Goal: Book appointment/travel/reservation

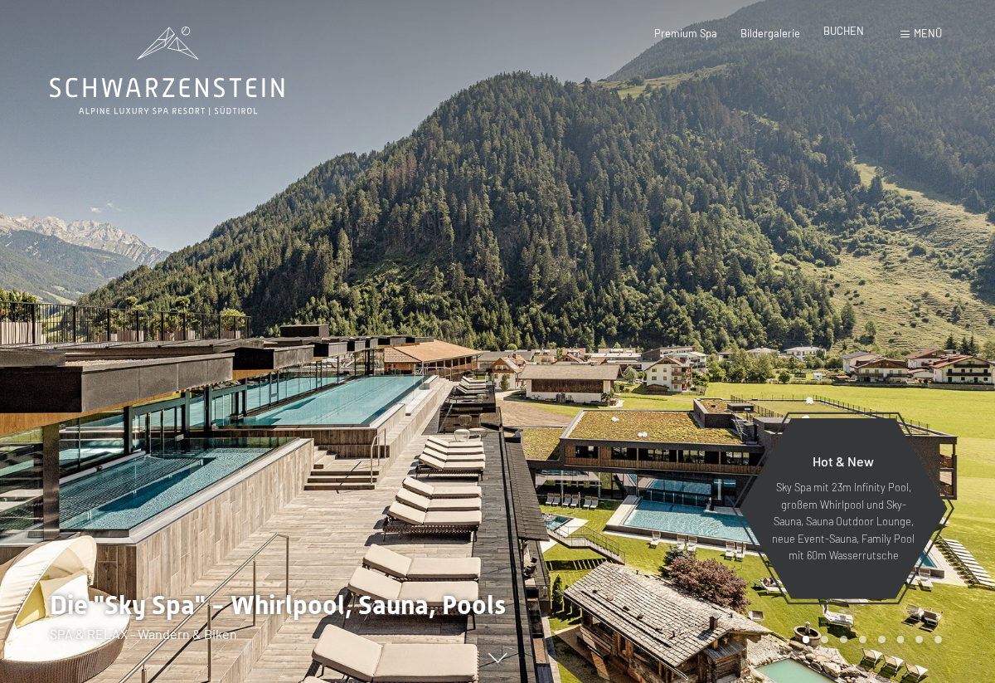
click at [855, 31] on span "BUCHEN" at bounding box center [844, 30] width 41 height 13
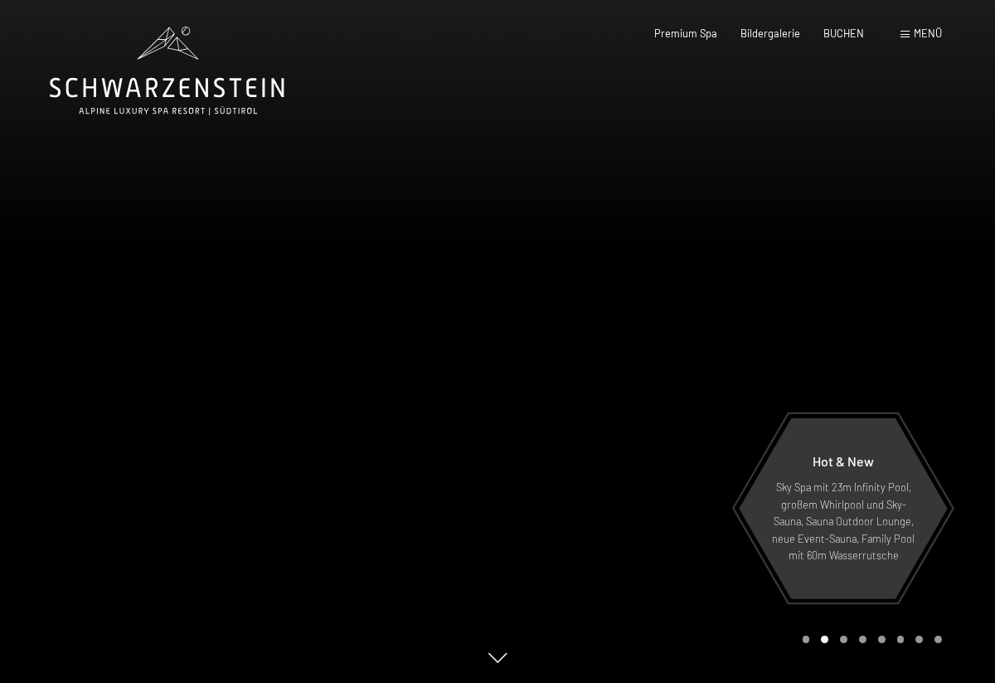
click at [920, 37] on span "Menü" at bounding box center [928, 33] width 28 height 13
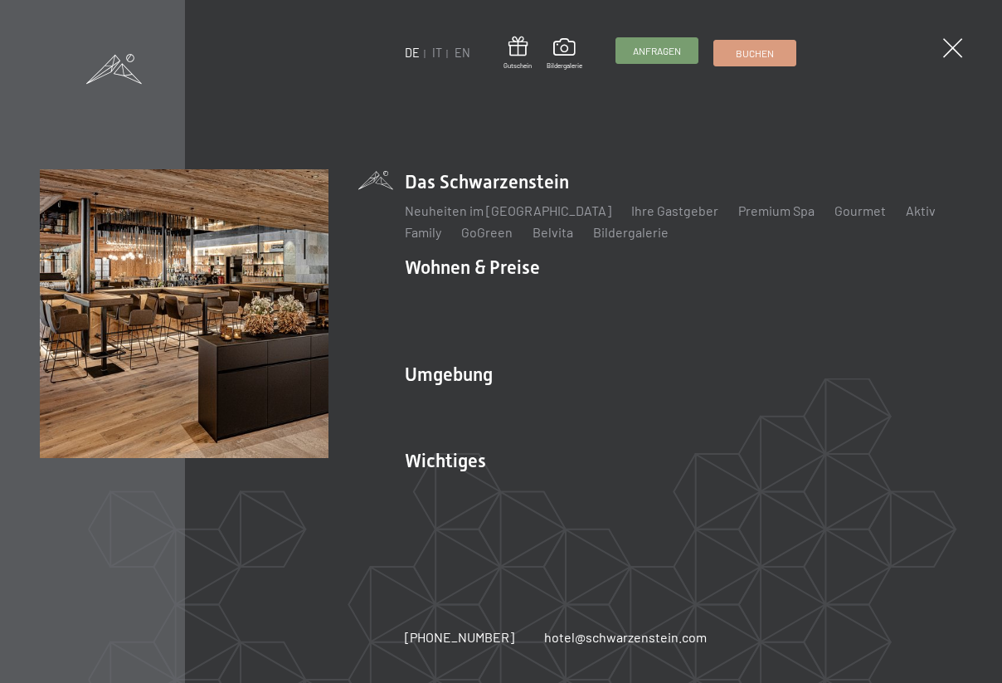
click at [644, 56] on span "Anfragen" at bounding box center [657, 51] width 48 height 14
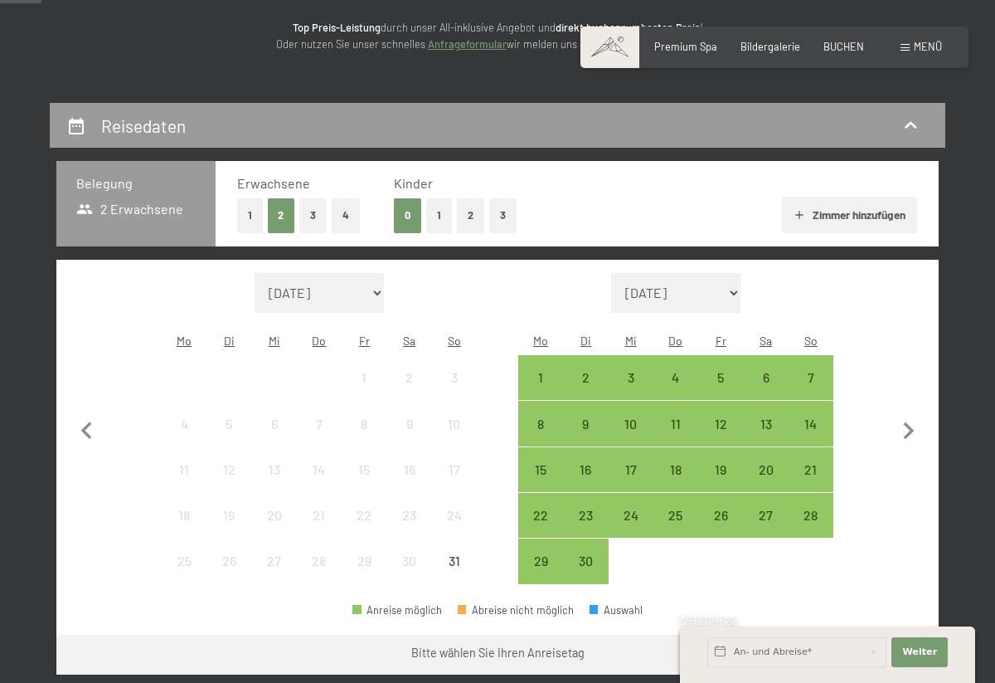
scroll to position [216, 0]
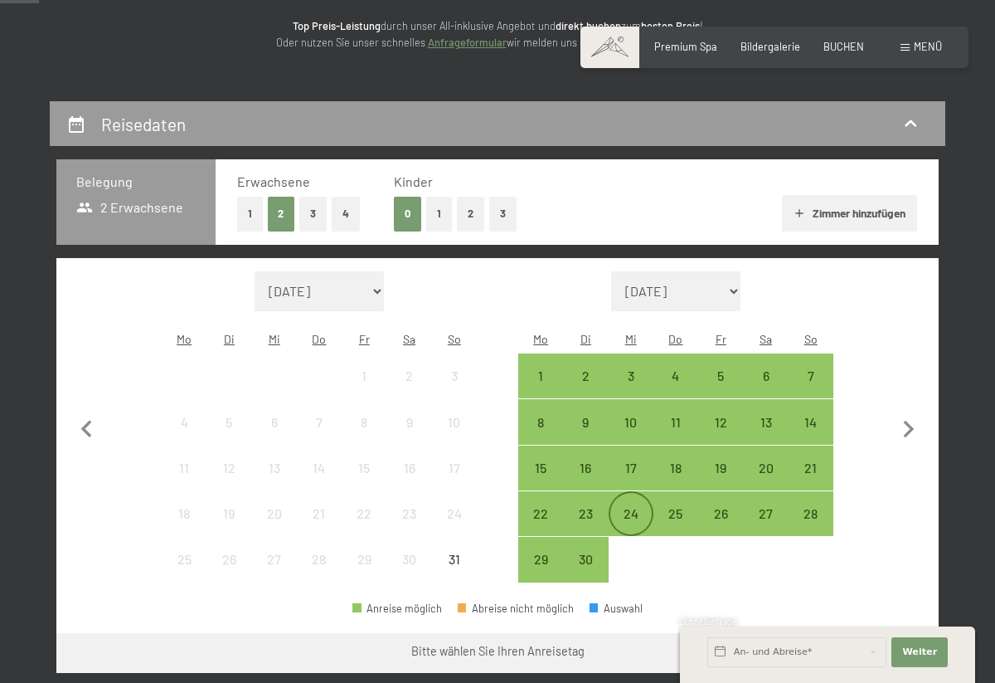
click at [626, 507] on div "24" at bounding box center [630, 527] width 41 height 41
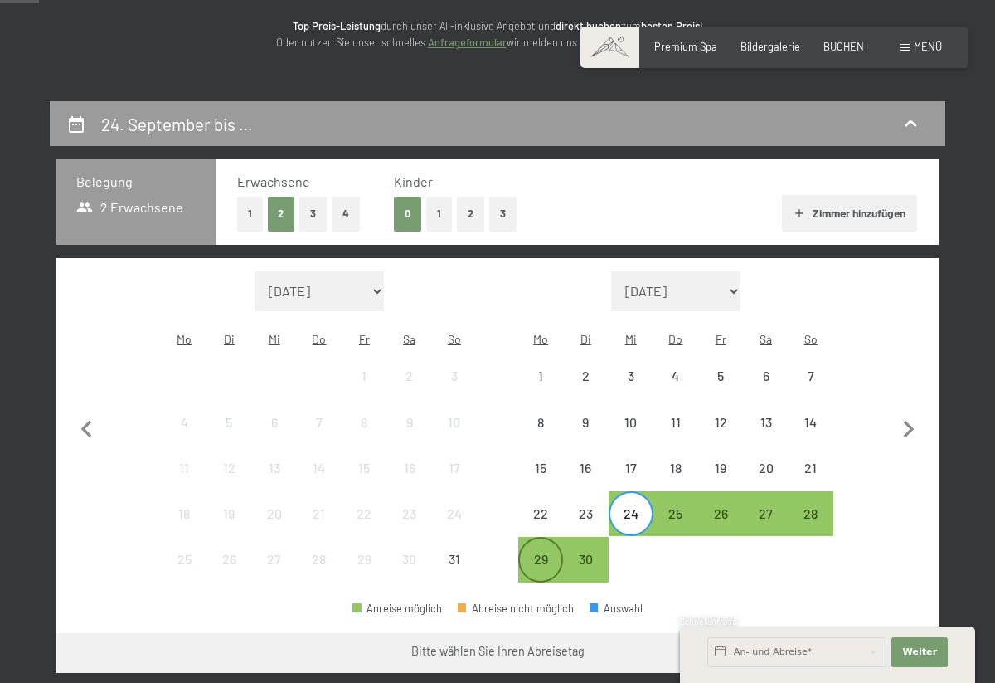
click at [541, 552] on div "29" at bounding box center [540, 572] width 41 height 41
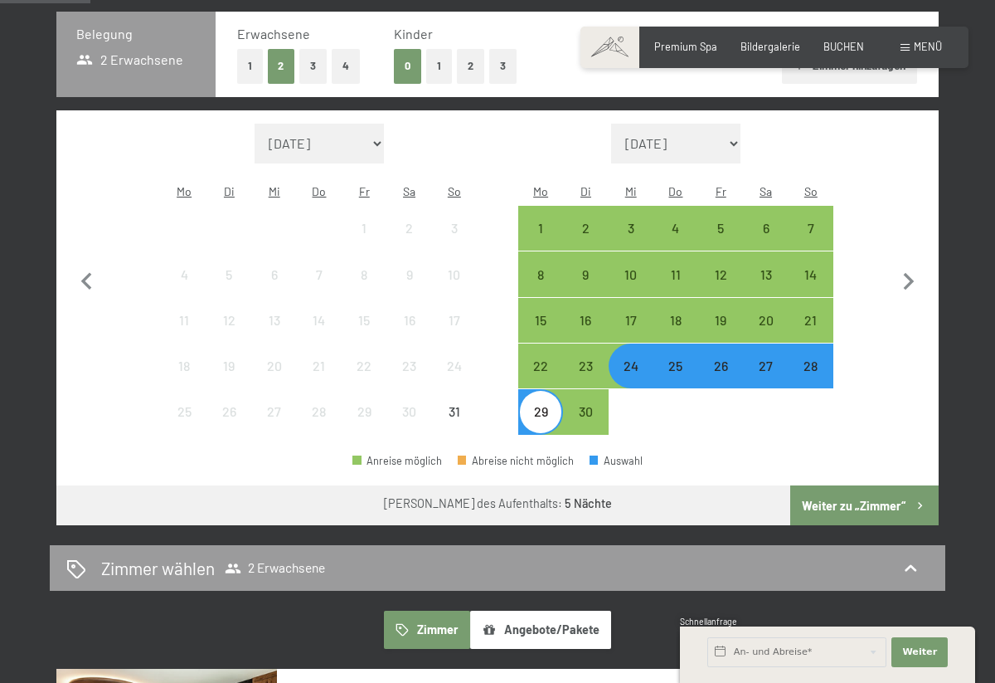
scroll to position [364, 0]
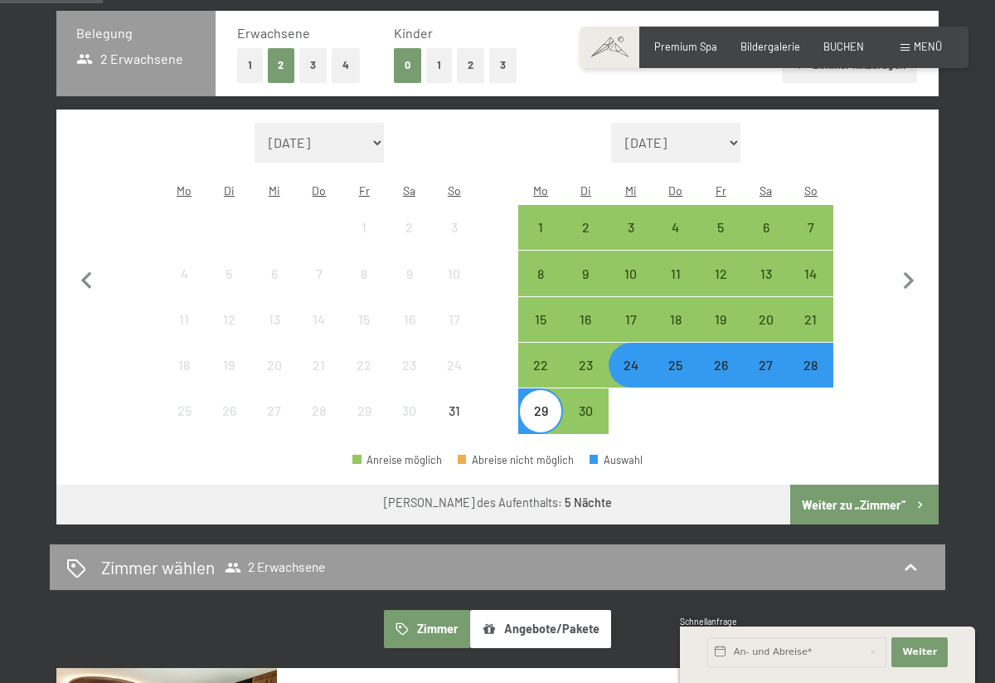
click at [848, 484] on button "Weiter zu „Zimmer“" at bounding box center [864, 504] width 148 height 40
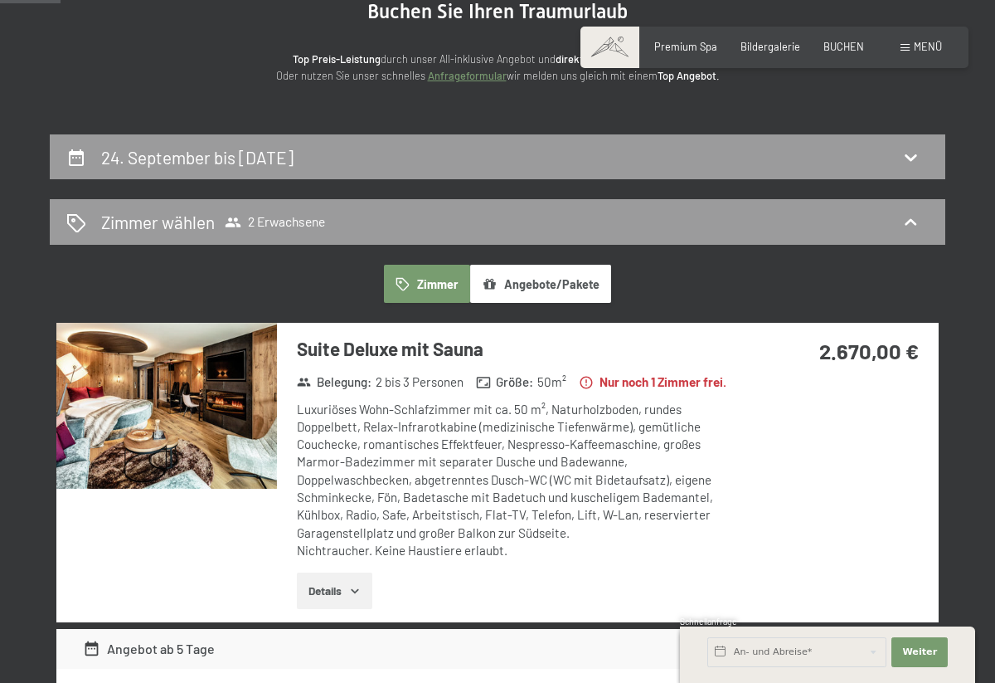
scroll to position [182, 0]
click at [531, 278] on button "Angebote/Pakete" at bounding box center [540, 284] width 141 height 38
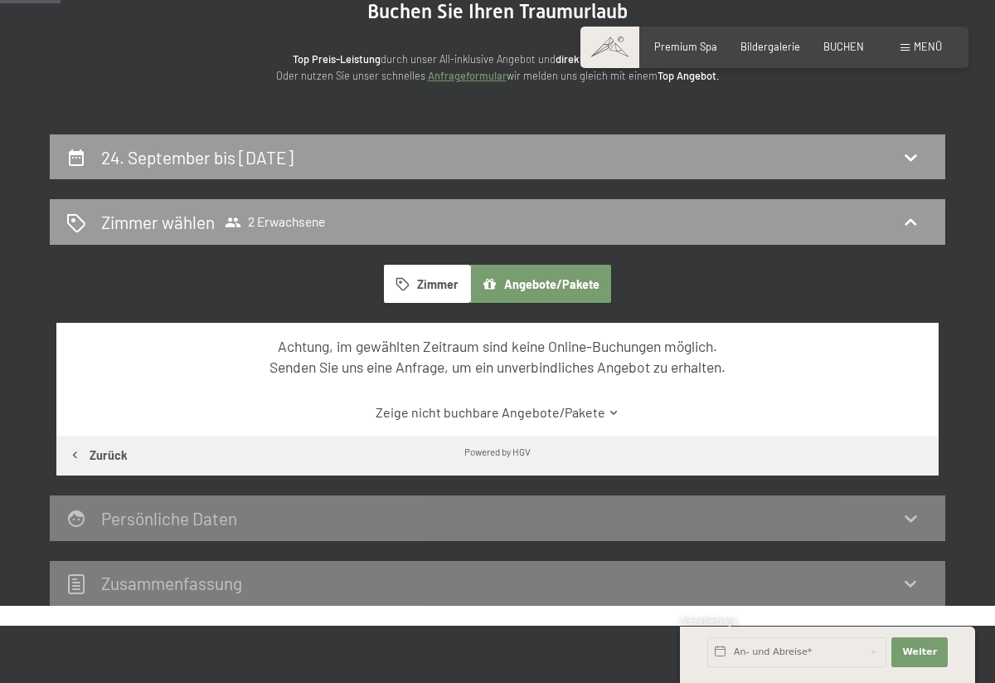
click at [531, 278] on button "Angebote/Pakete" at bounding box center [540, 284] width 141 height 38
click at [294, 152] on h2 "24. September bis 29. September 2025" at bounding box center [197, 157] width 192 height 21
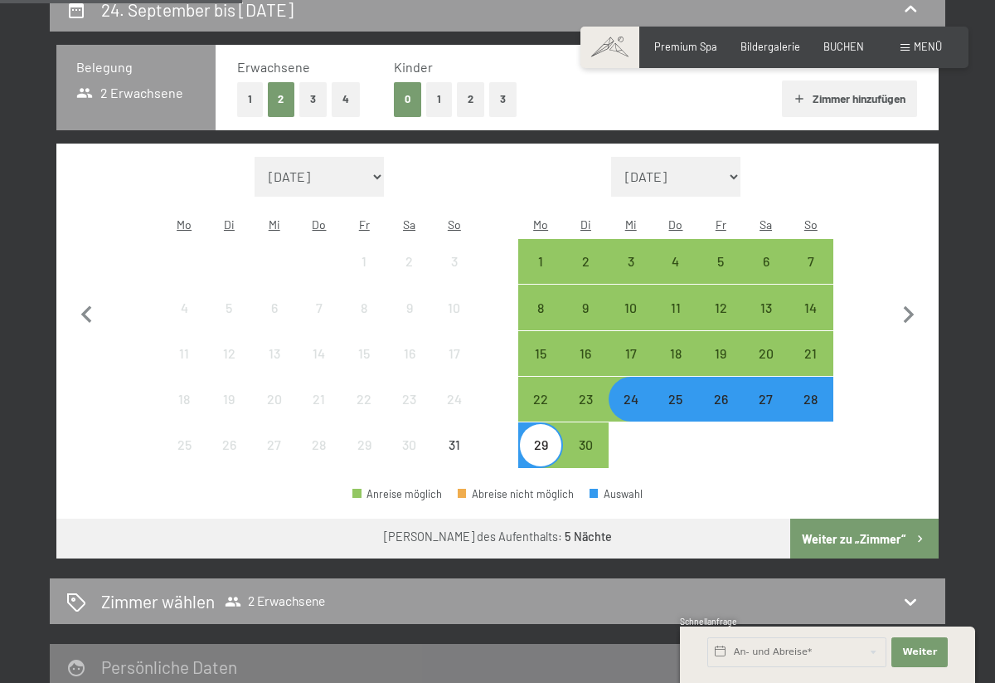
scroll to position [333, 0]
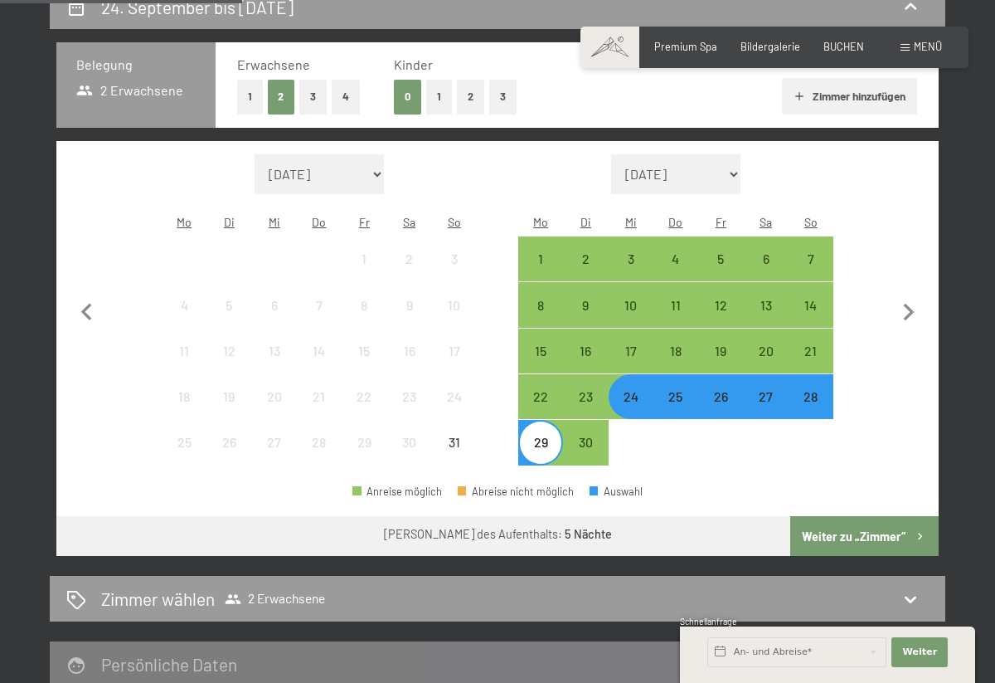
click at [549, 435] on div "29" at bounding box center [540, 455] width 41 height 41
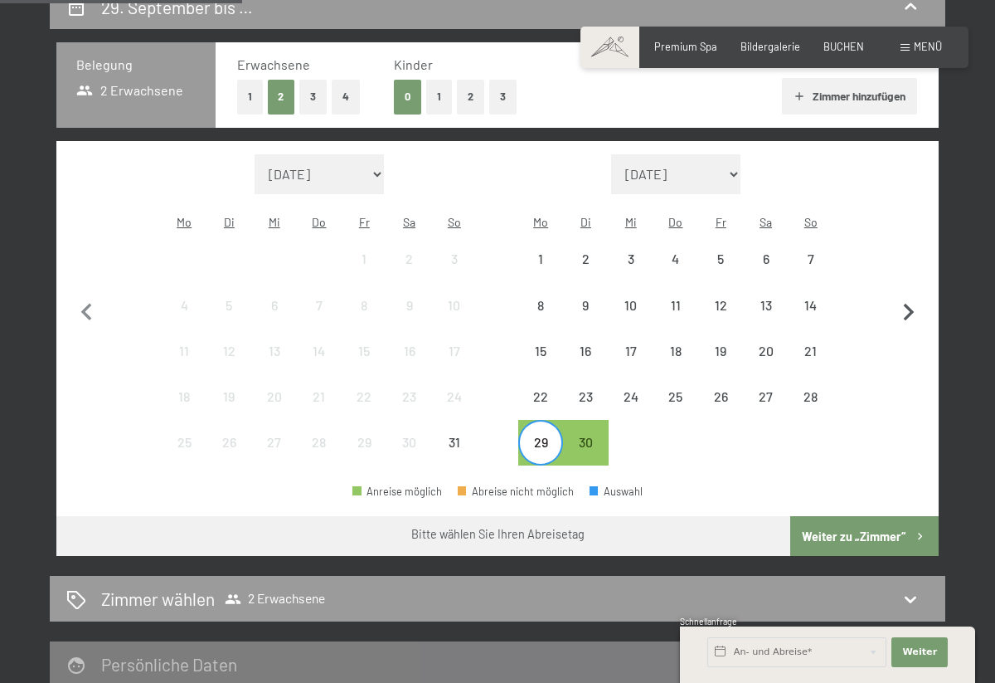
click at [905, 298] on icon "button" at bounding box center [909, 312] width 35 height 35
select select "2025-09-01"
select select "2025-10-01"
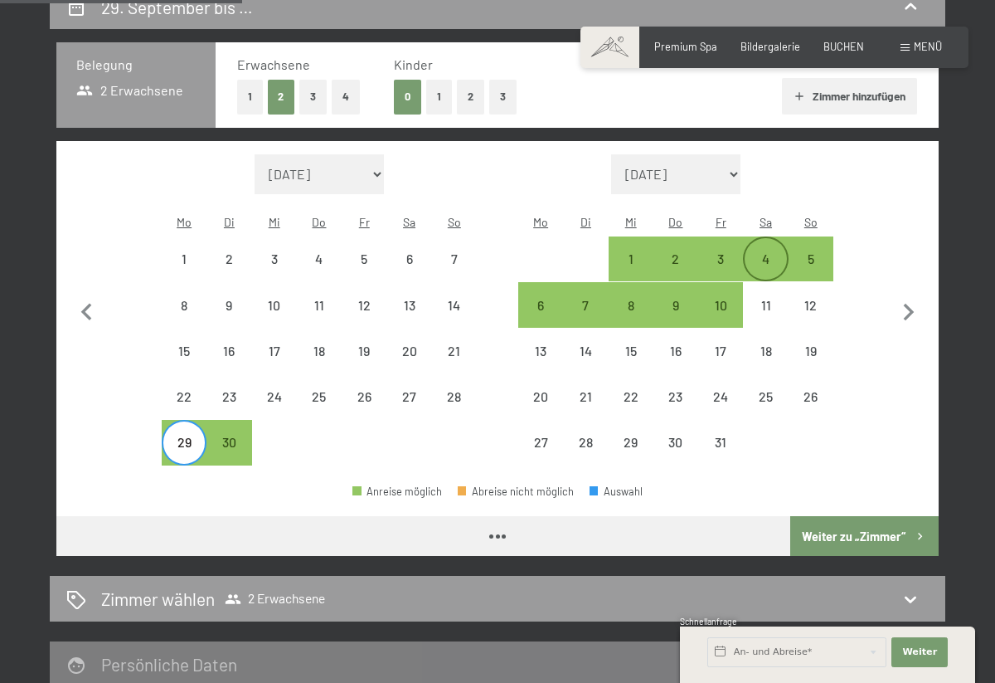
select select "2025-09-01"
select select "2025-10-01"
click at [758, 252] on div "4" at bounding box center [765, 272] width 41 height 41
select select "2025-09-01"
select select "2025-10-01"
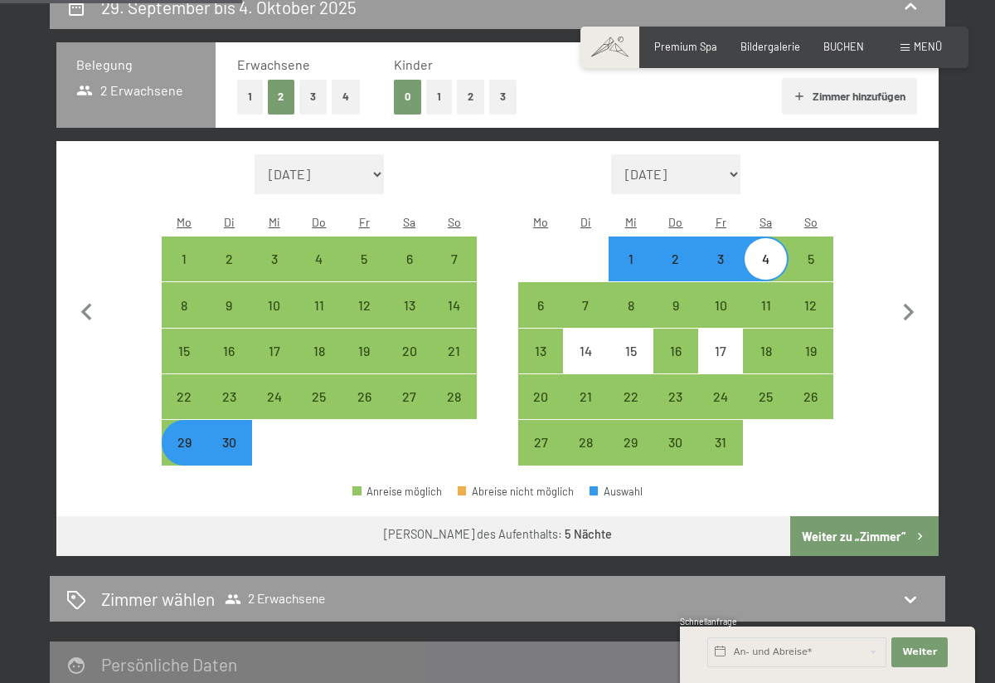
click at [845, 516] on button "Weiter zu „Zimmer“" at bounding box center [864, 536] width 148 height 40
select select "2025-09-01"
select select "2025-10-01"
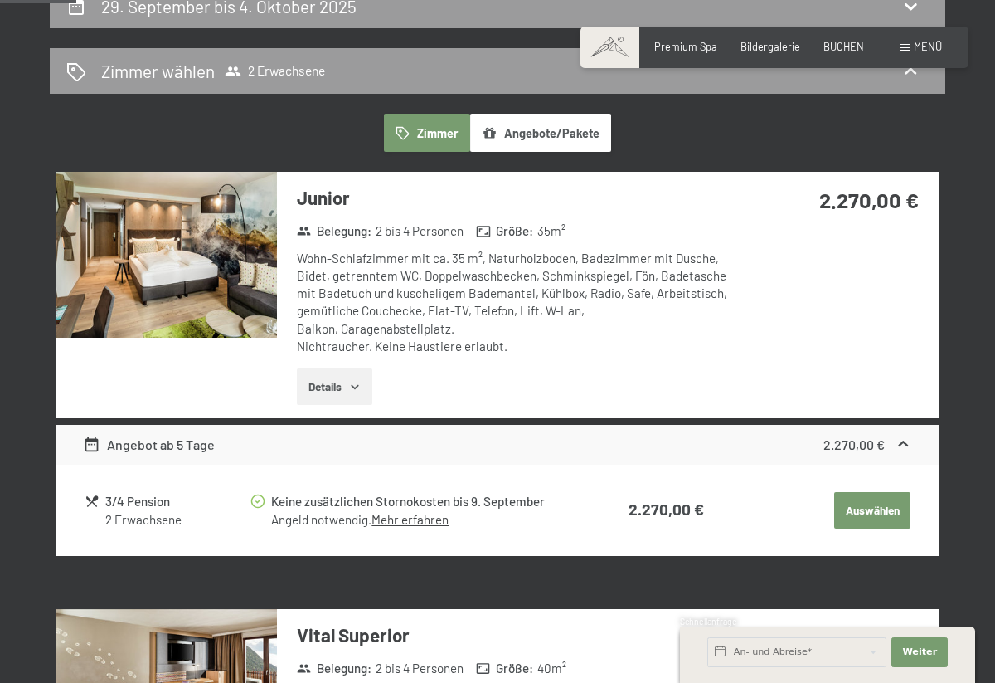
scroll to position [333, 0]
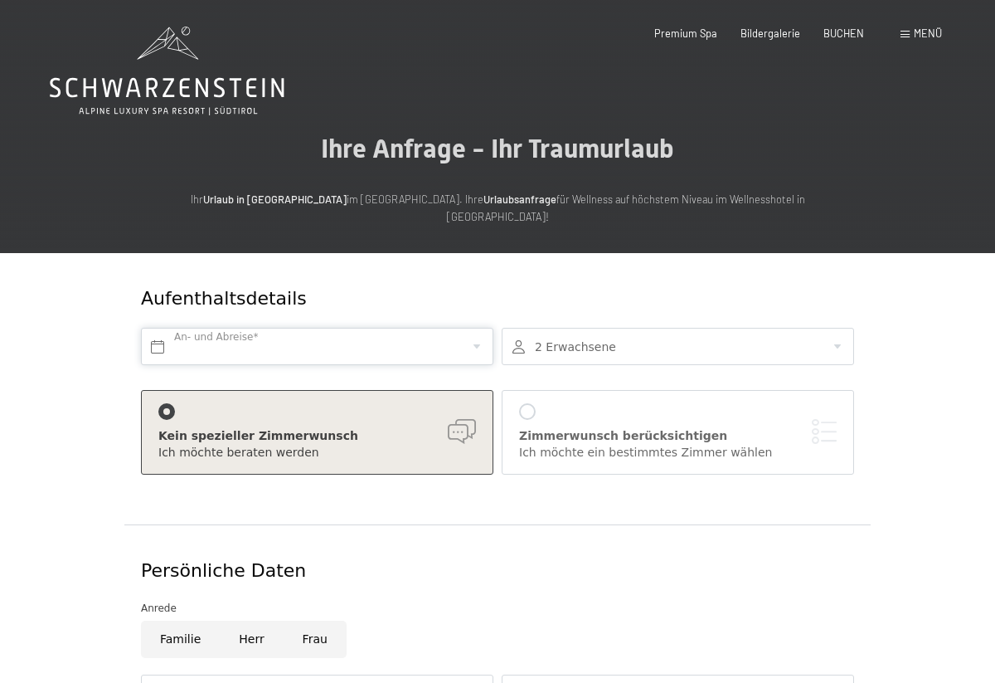
click at [314, 328] on input "text" at bounding box center [317, 346] width 353 height 37
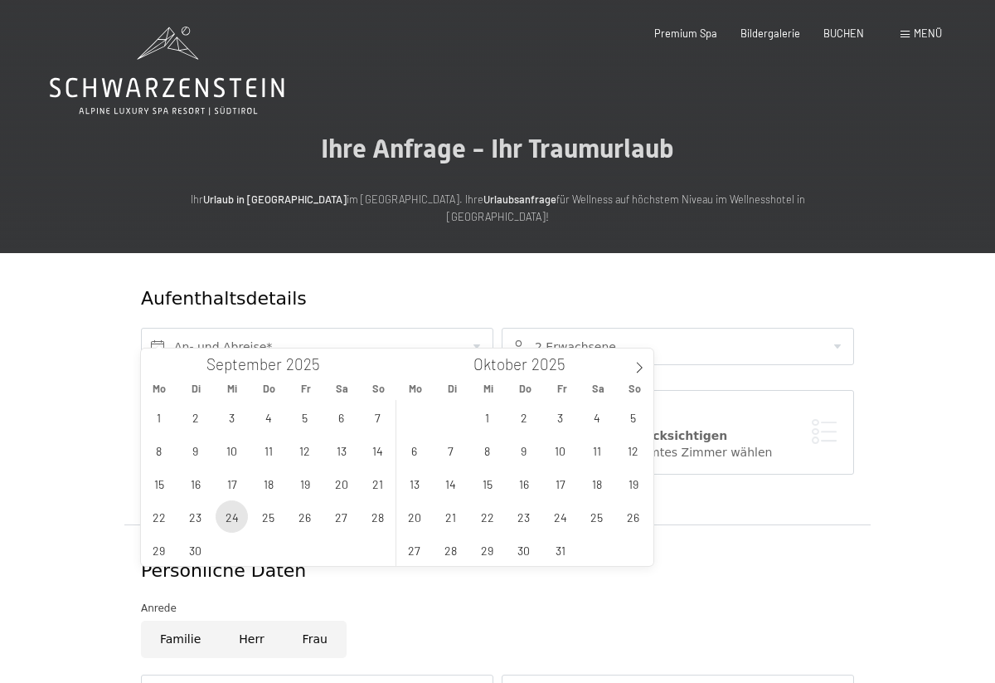
click at [235, 516] on span "24" at bounding box center [232, 516] width 32 height 32
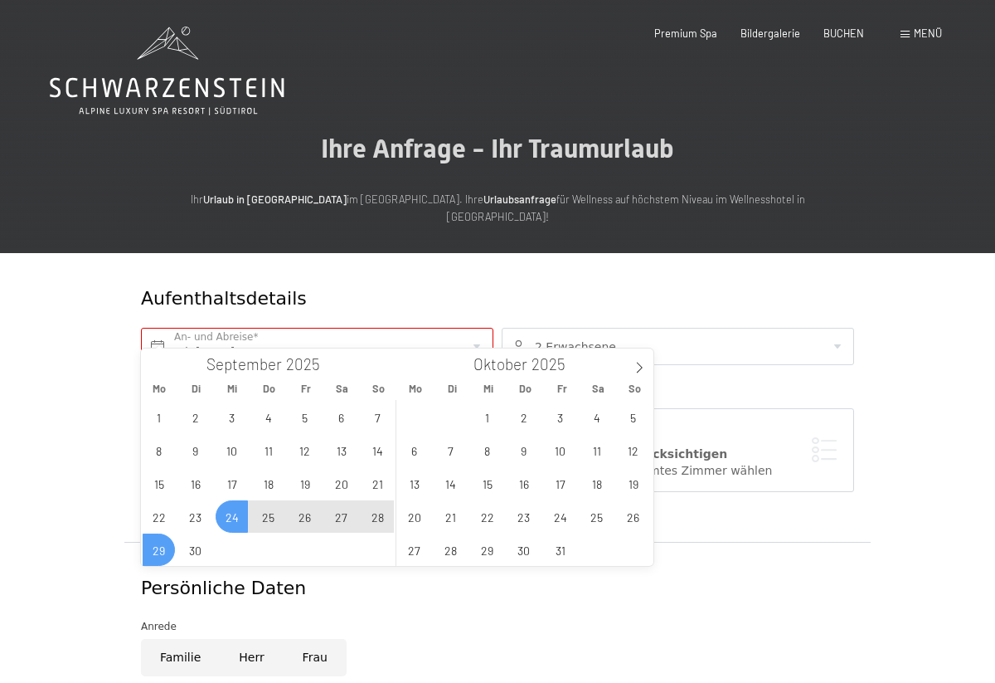
click at [143, 552] on span "29" at bounding box center [159, 549] width 32 height 32
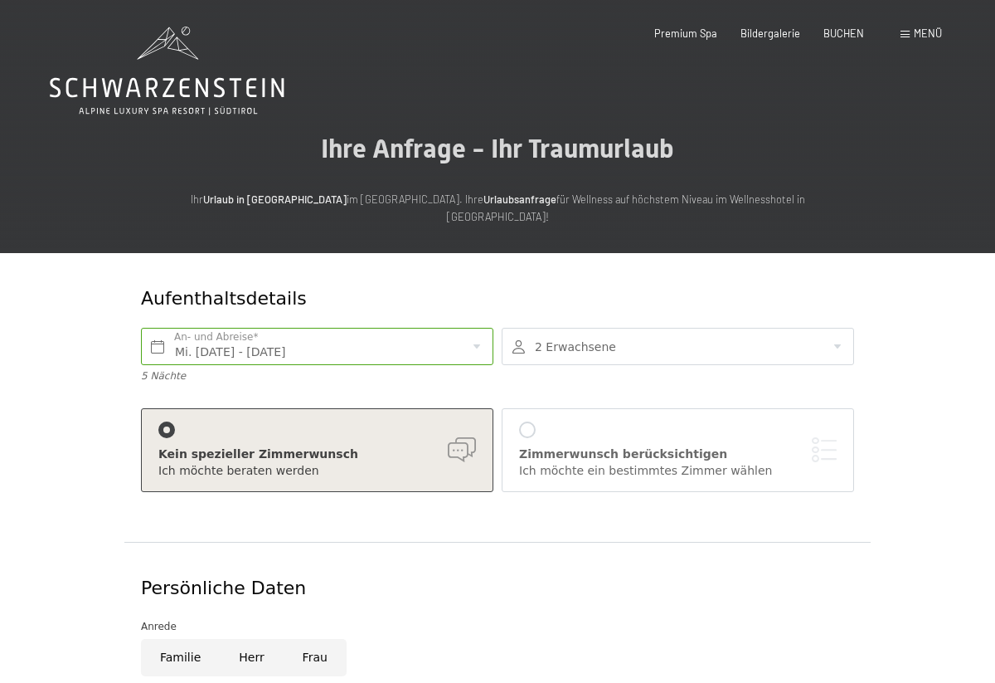
click at [520, 408] on div "[PERSON_NAME] berücksichtigen Ich möchte ein bestimmtes [PERSON_NAME] [PERSON_N…" at bounding box center [678, 450] width 353 height 84
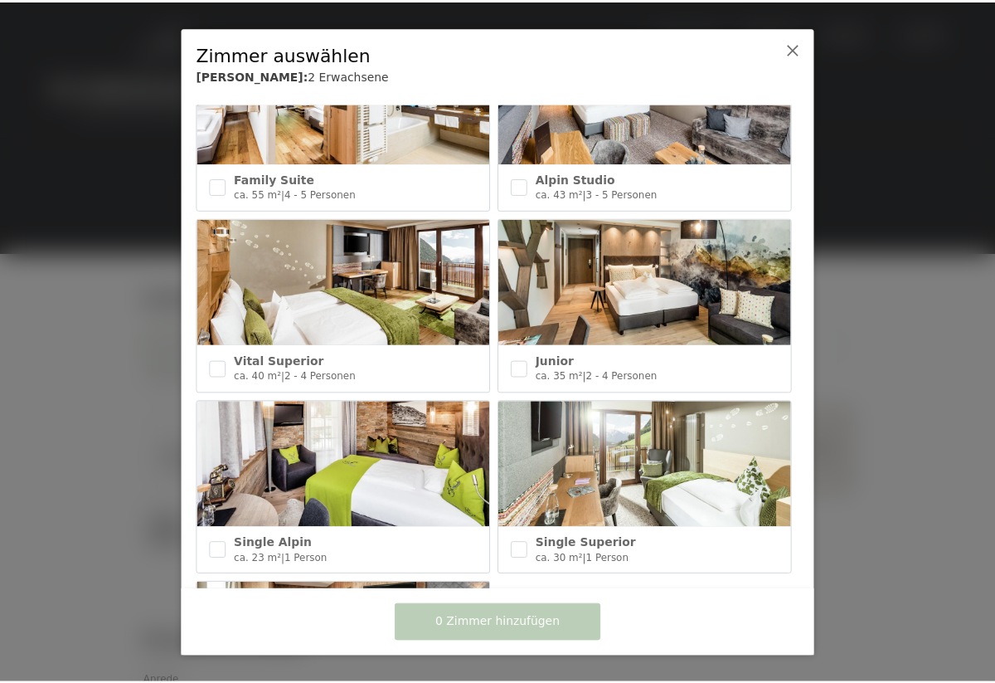
scroll to position [639, 0]
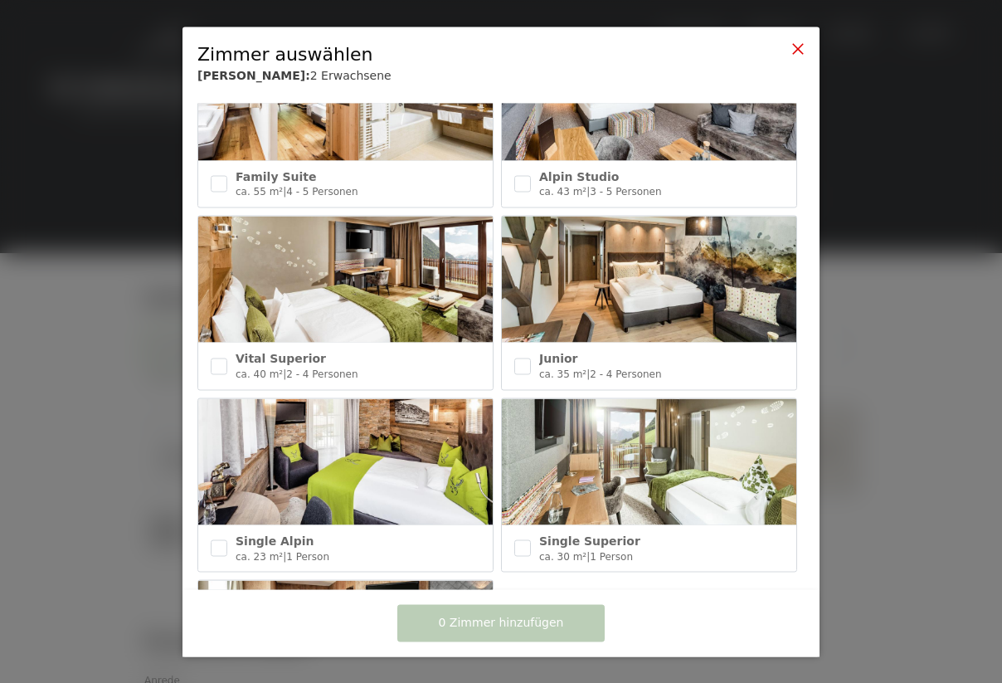
click at [797, 44] on icon at bounding box center [797, 47] width 13 height 13
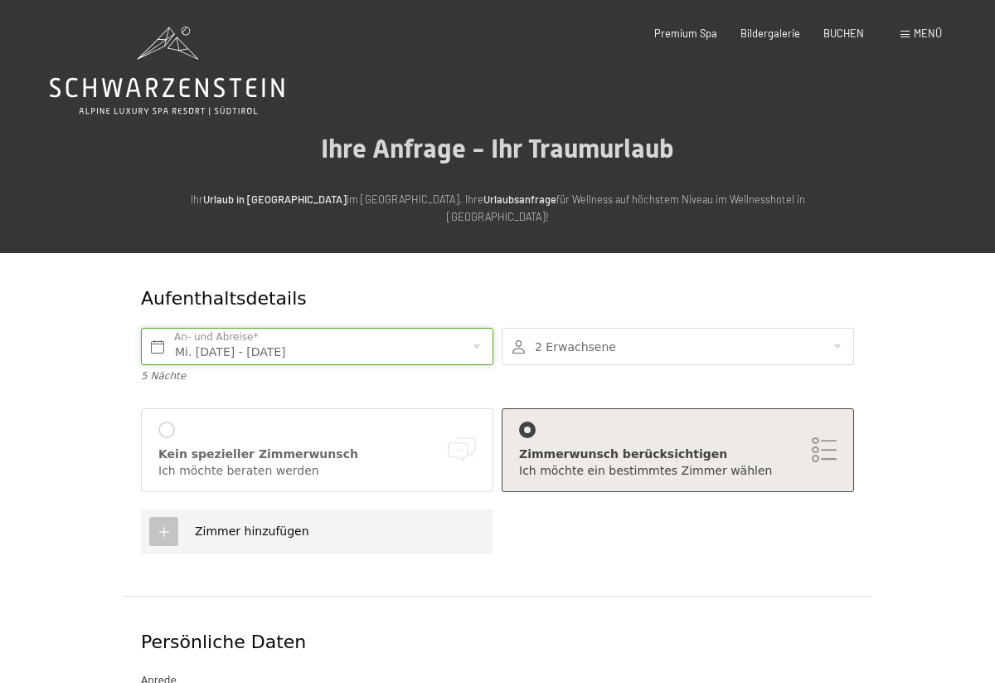
click at [282, 328] on input "Mi. [DATE] - [DATE]" at bounding box center [317, 346] width 353 height 37
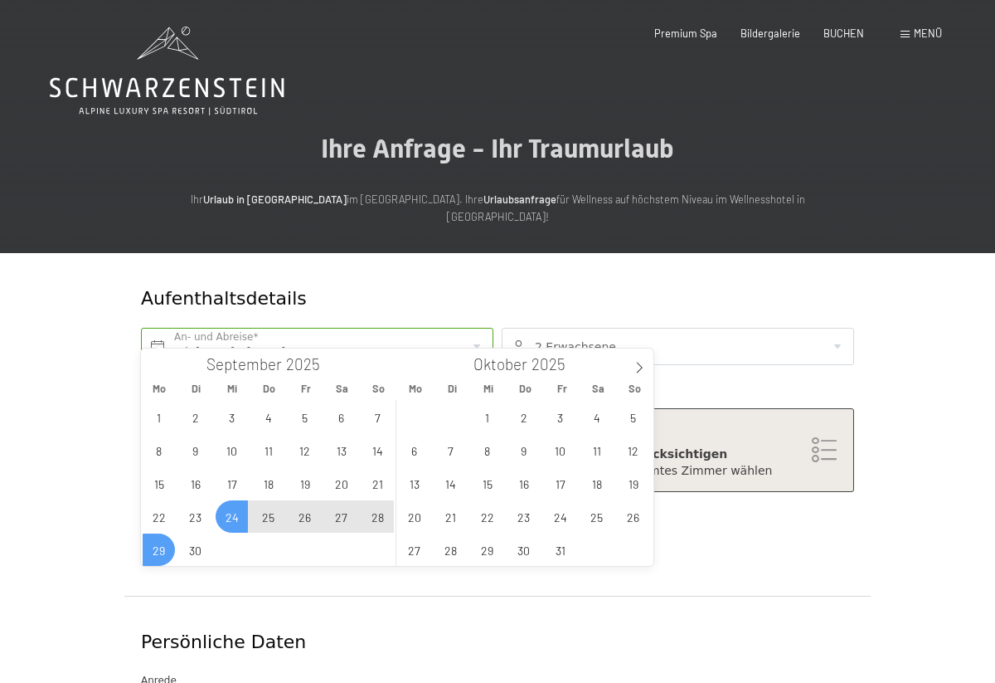
click at [264, 526] on span "25" at bounding box center [268, 516] width 32 height 32
click at [162, 552] on span "29" at bounding box center [159, 549] width 32 height 32
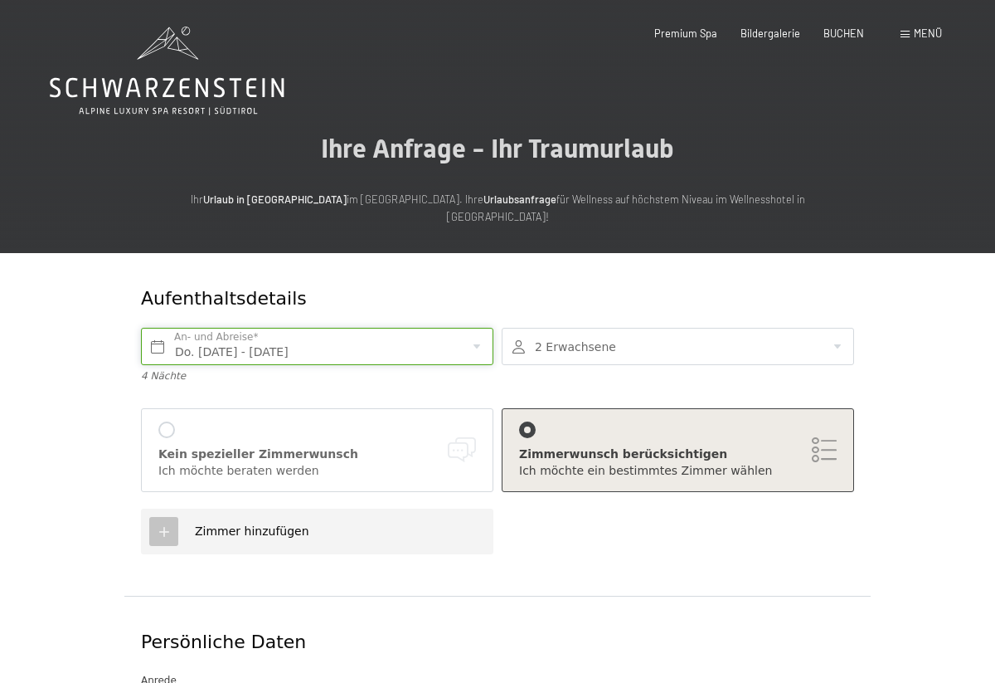
click at [401, 338] on input "Do. [DATE] - [DATE]" at bounding box center [317, 346] width 353 height 37
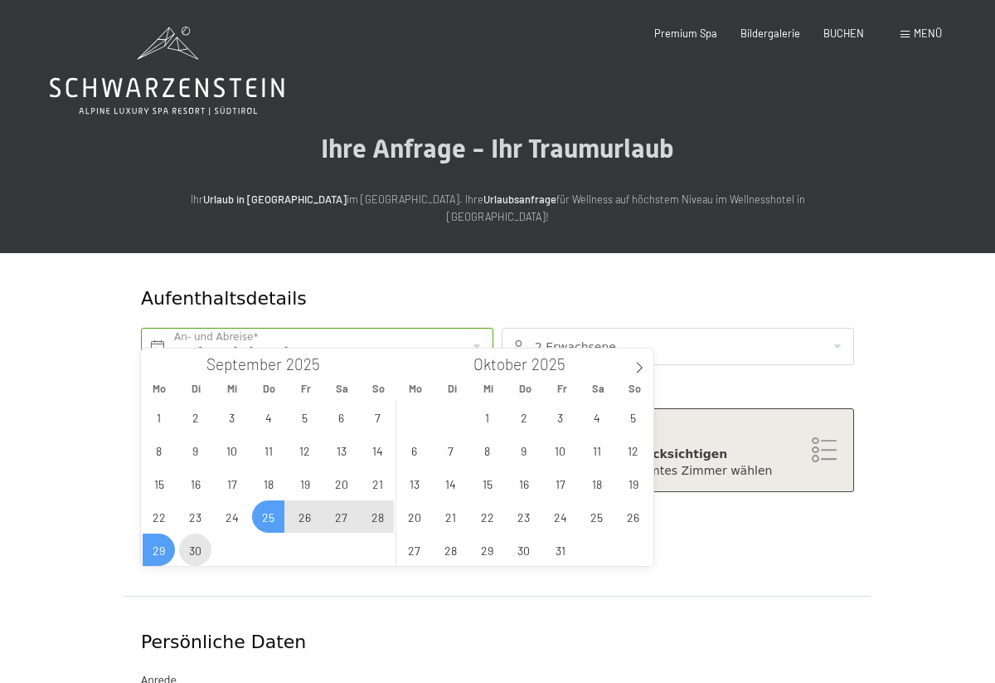
click at [197, 552] on span "30" at bounding box center [195, 549] width 32 height 32
click at [268, 515] on span "25" at bounding box center [268, 516] width 32 height 32
type input "Do. [DATE] - Di. [DATE]"
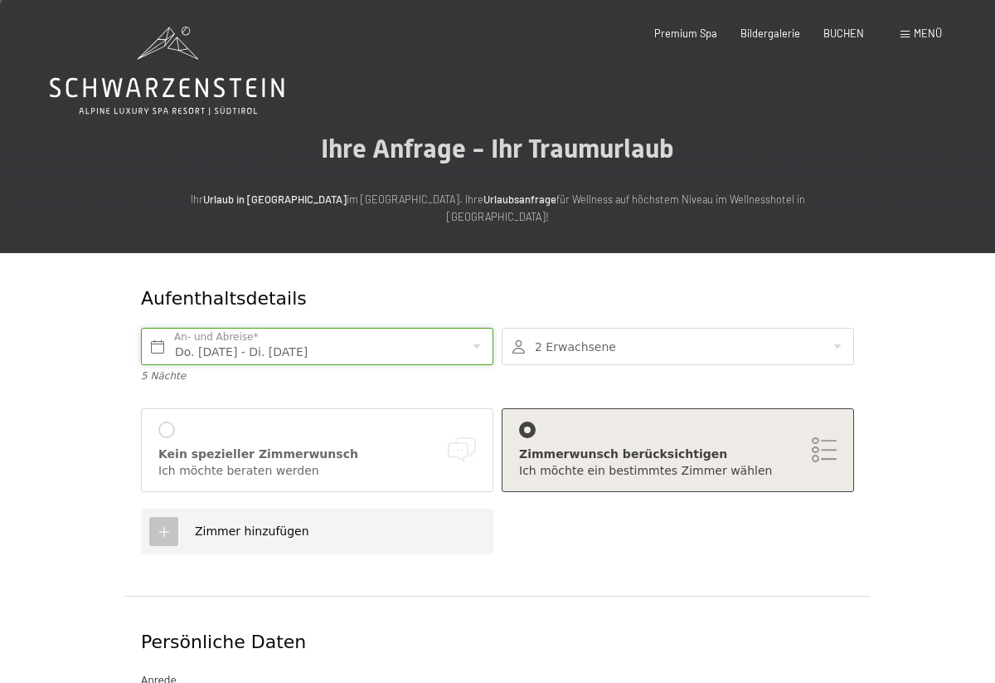
scroll to position [0, 0]
click at [847, 35] on span "BUCHEN" at bounding box center [844, 30] width 41 height 13
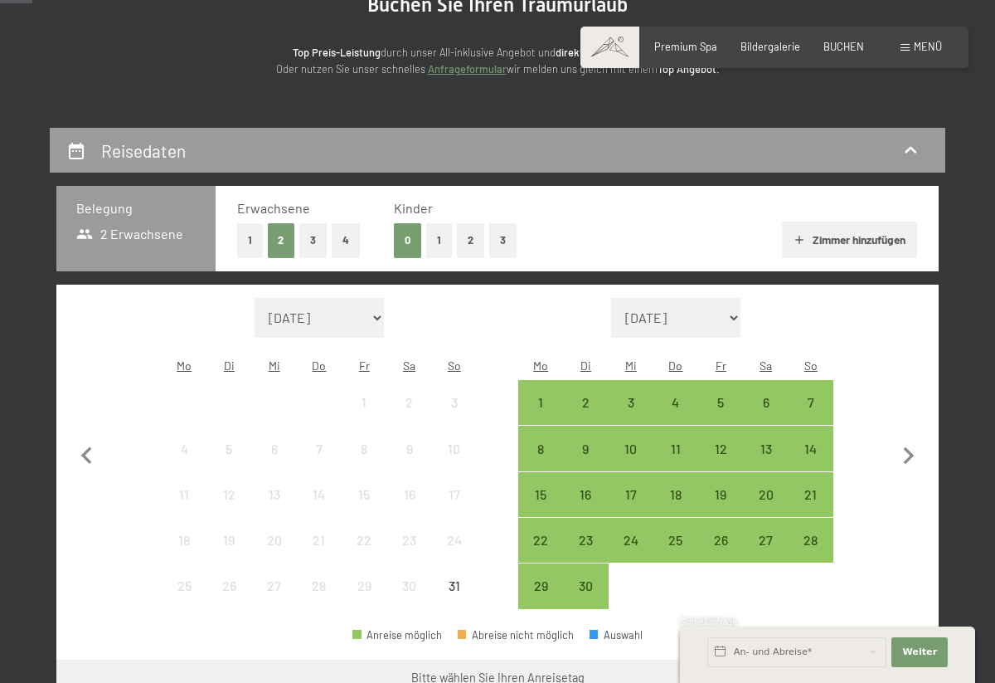
scroll to position [193, 0]
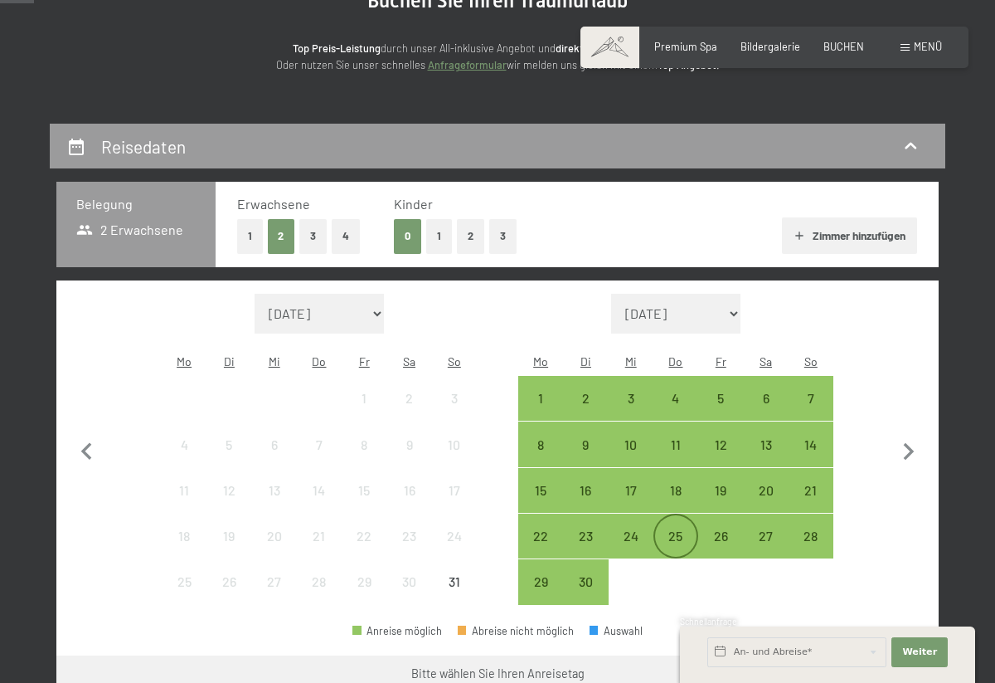
click at [687, 529] on div "25" at bounding box center [675, 549] width 41 height 41
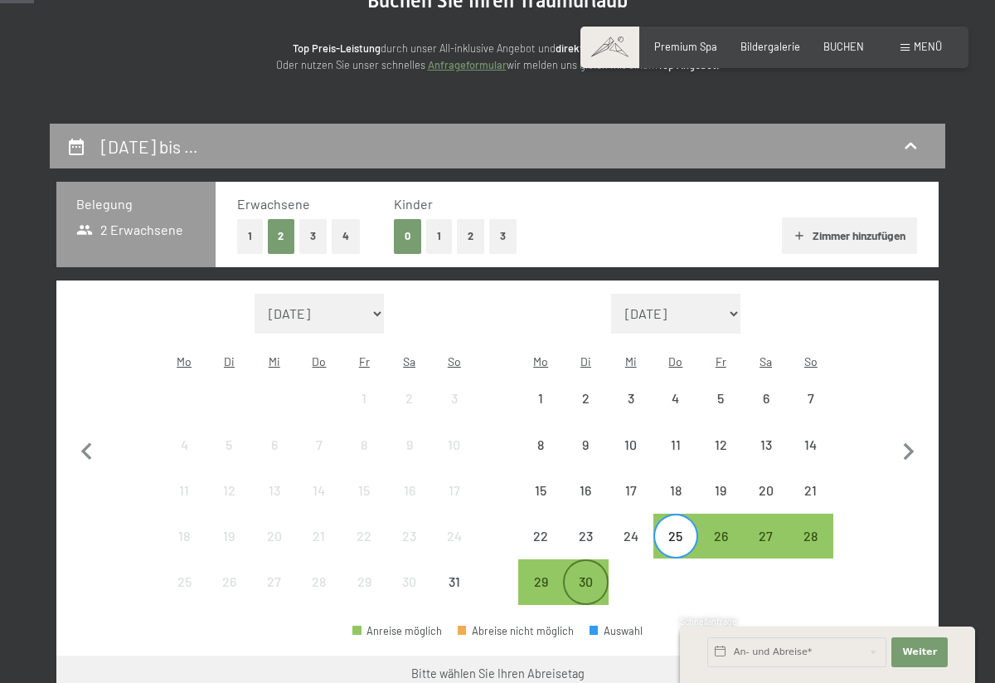
click at [576, 575] on div "30" at bounding box center [585, 595] width 41 height 41
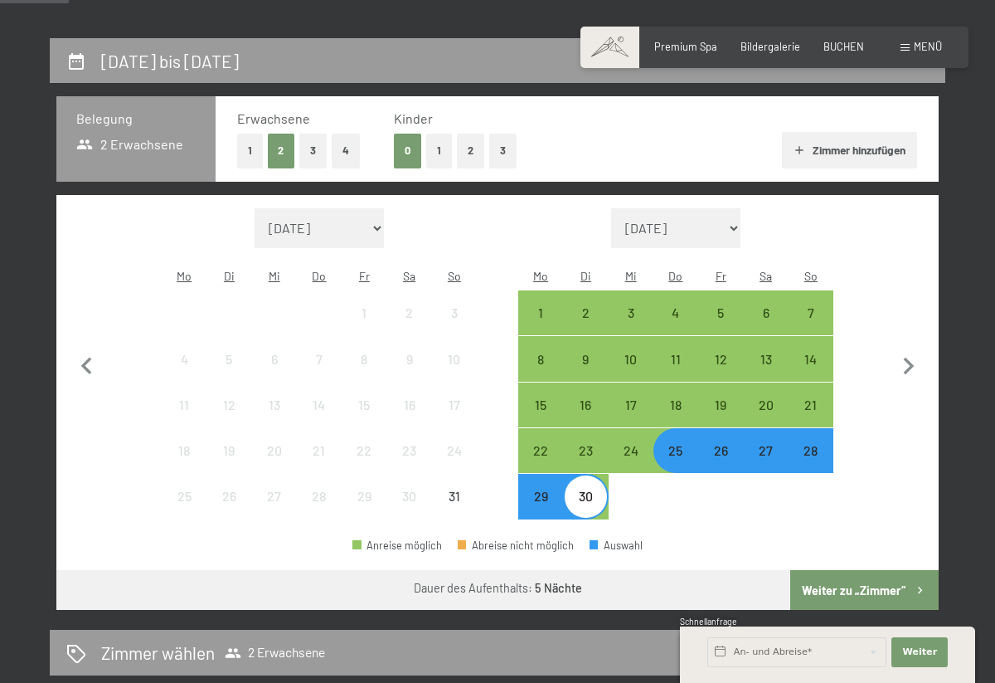
scroll to position [280, 0]
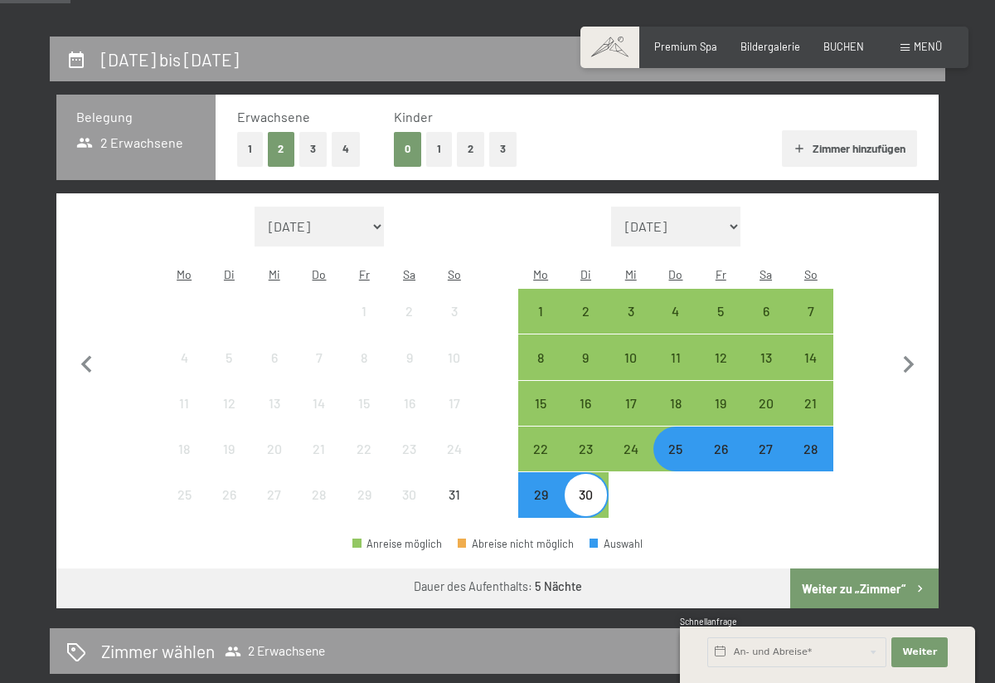
click at [863, 568] on button "Weiter zu „Zimmer“" at bounding box center [864, 588] width 148 height 40
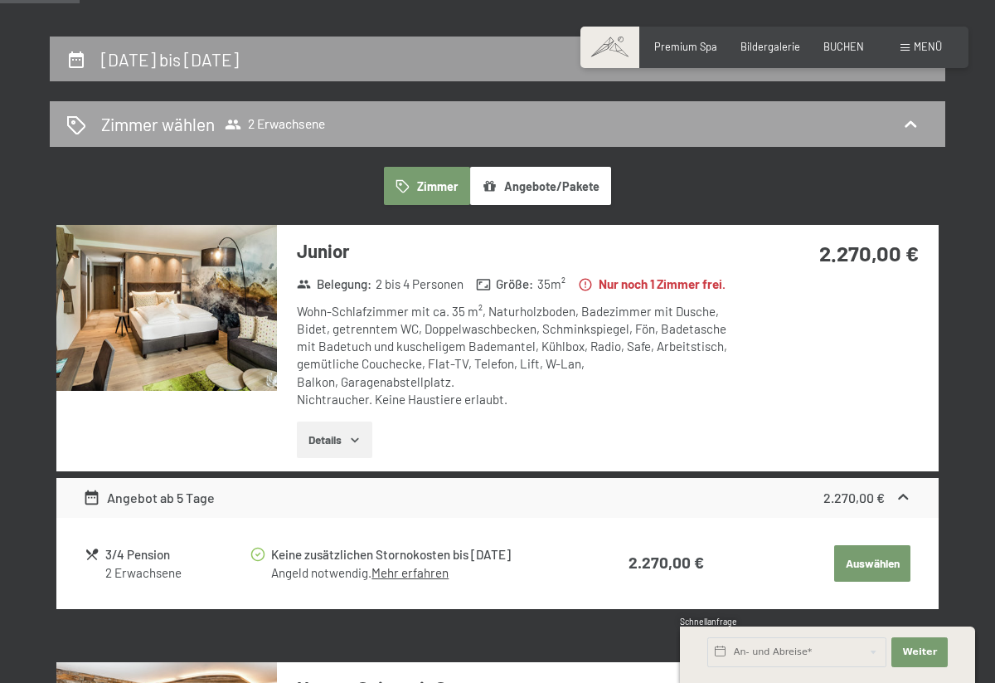
scroll to position [315, 0]
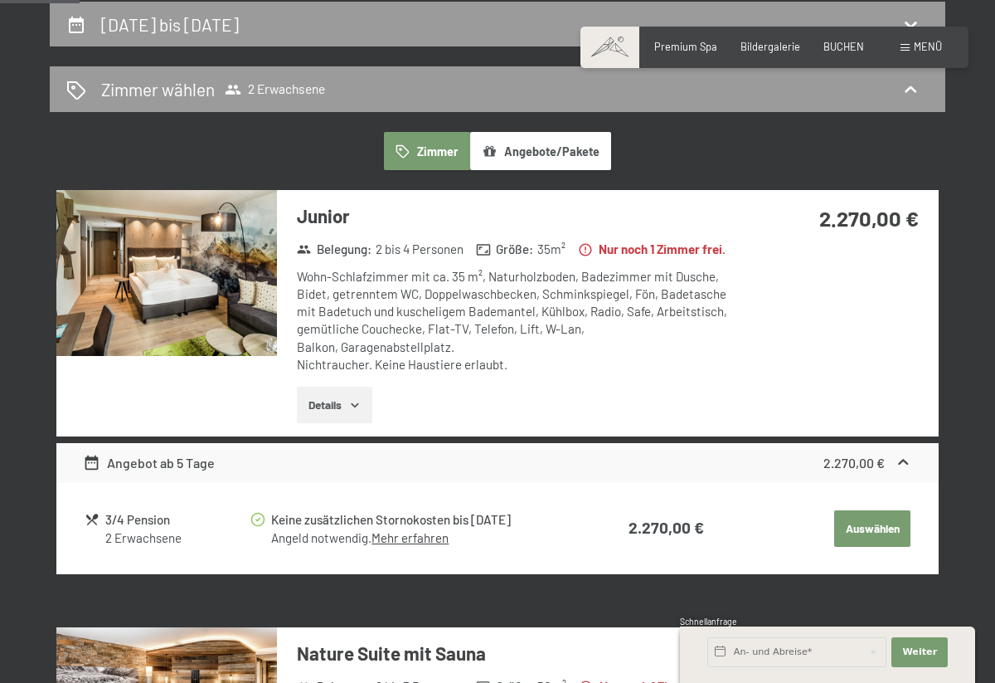
click at [594, 144] on button "Angebote/Pakete" at bounding box center [540, 151] width 141 height 38
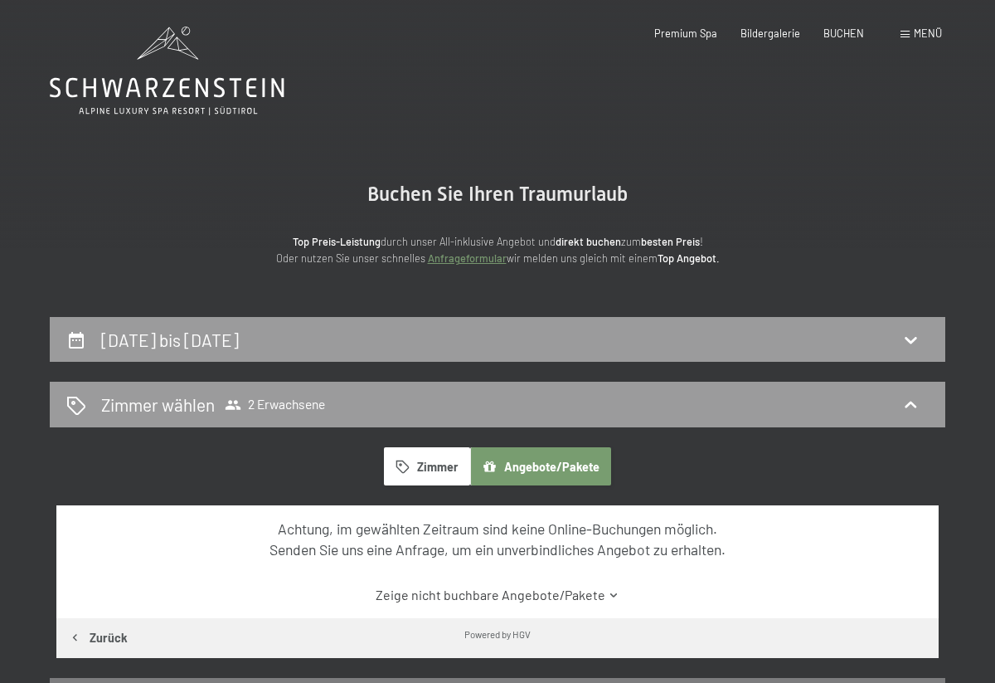
scroll to position [0, 0]
